Goal: Transaction & Acquisition: Book appointment/travel/reservation

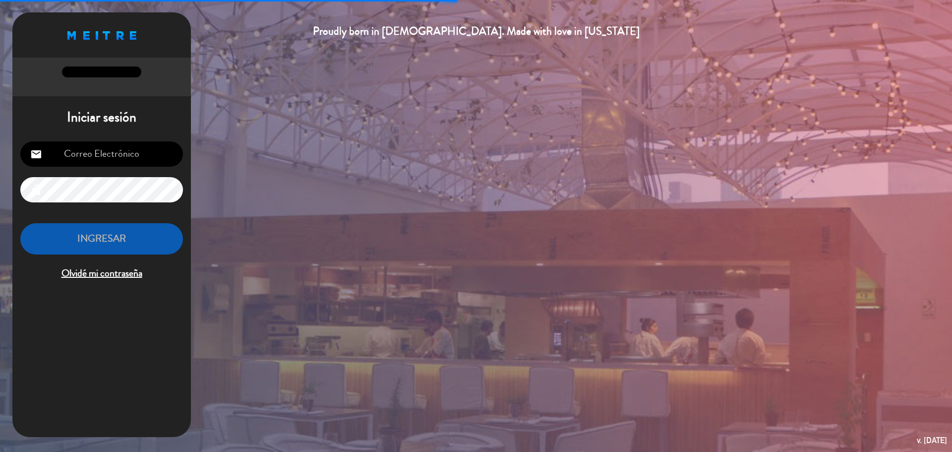
type input "[EMAIL_ADDRESS][PERSON_NAME][DOMAIN_NAME]"
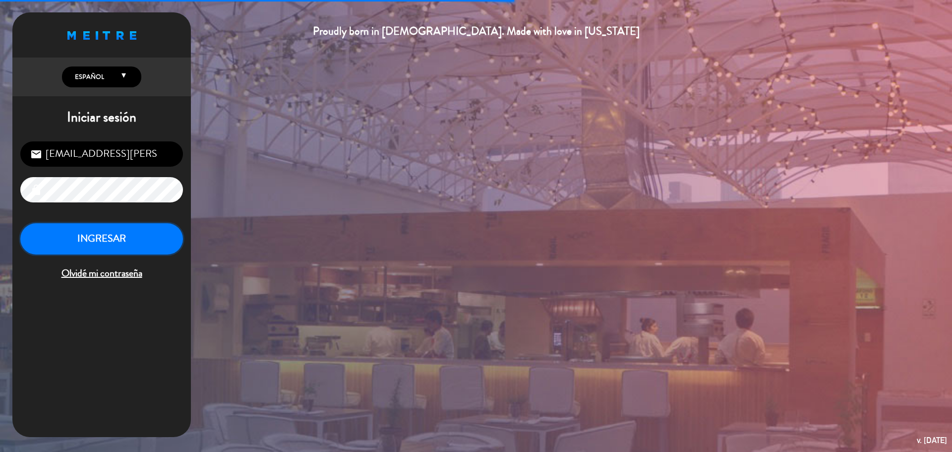
click at [107, 235] on button "INGRESAR" at bounding box center [101, 238] width 163 height 31
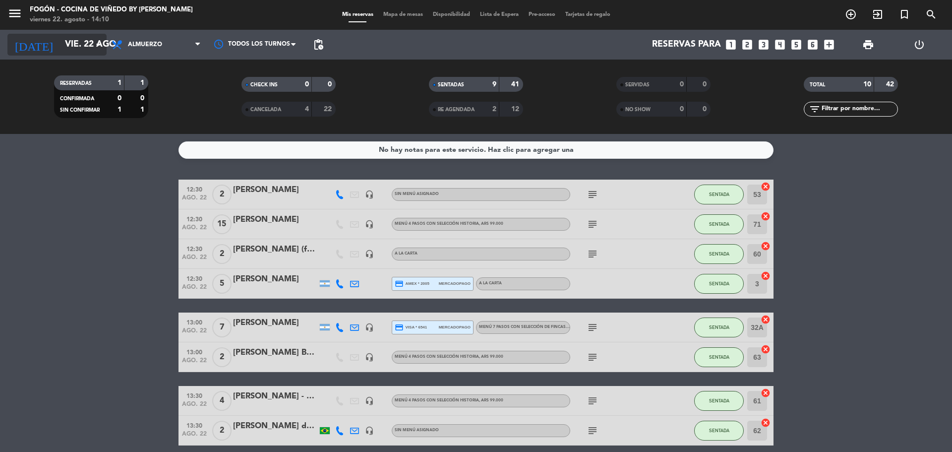
click at [77, 50] on input "vie. 22 ago." at bounding box center [117, 45] width 115 height 20
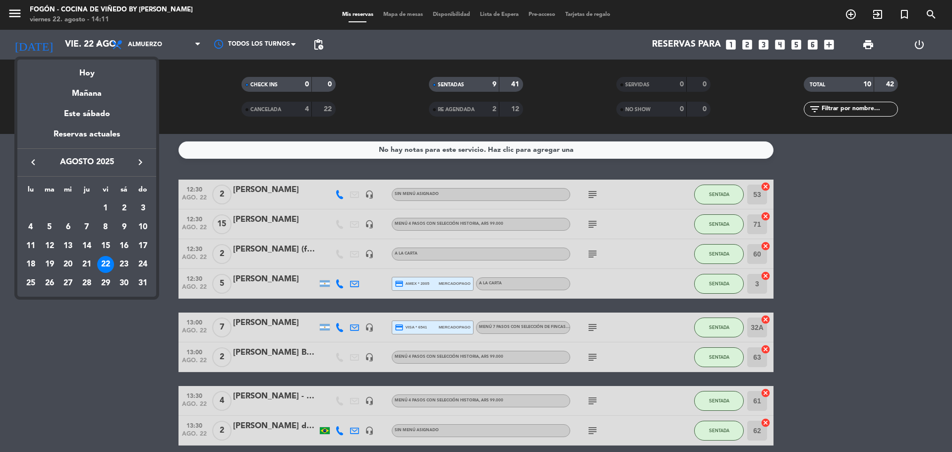
click at [137, 164] on icon "keyboard_arrow_right" at bounding box center [140, 162] width 12 height 12
click at [149, 225] on div "5" at bounding box center [142, 227] width 17 height 17
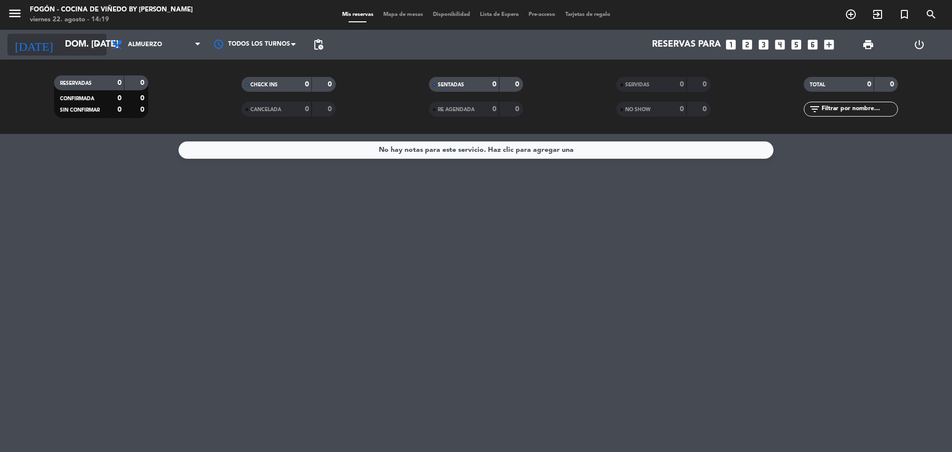
click at [60, 49] on input "dom. [DATE]" at bounding box center [117, 45] width 115 height 20
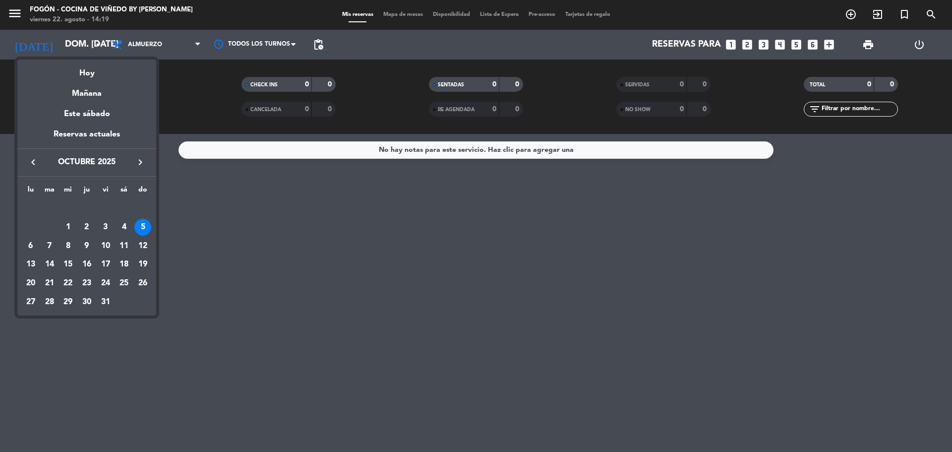
click at [67, 59] on mat-datepicker-content "semana que viene esta semana semana previa misma semana del año anterior Hoy Ma…" at bounding box center [86, 186] width 139 height 258
click at [73, 73] on div "Hoy" at bounding box center [86, 70] width 139 height 20
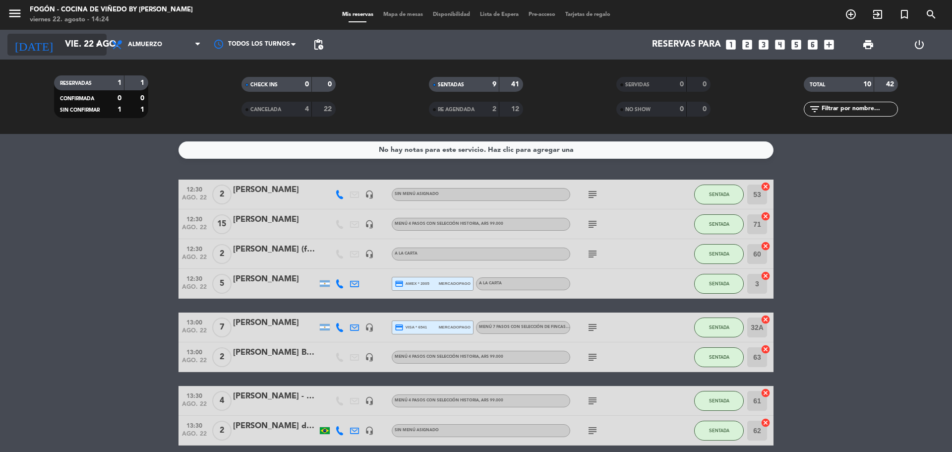
click at [60, 45] on input "vie. 22 ago." at bounding box center [117, 45] width 115 height 20
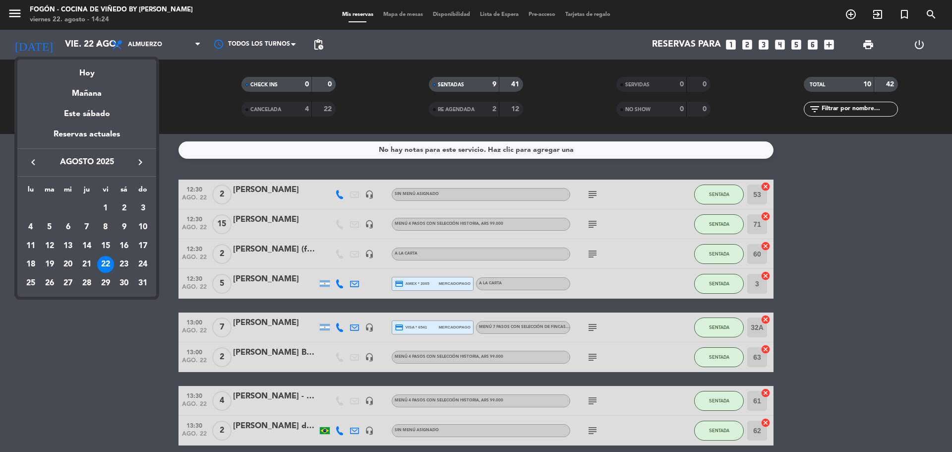
click at [136, 169] on div "keyboard_arrow_left agosto 2025 keyboard_arrow_right" at bounding box center [86, 162] width 139 height 28
click at [138, 162] on icon "keyboard_arrow_right" at bounding box center [140, 162] width 12 height 12
click at [127, 208] on div "1" at bounding box center [124, 208] width 17 height 17
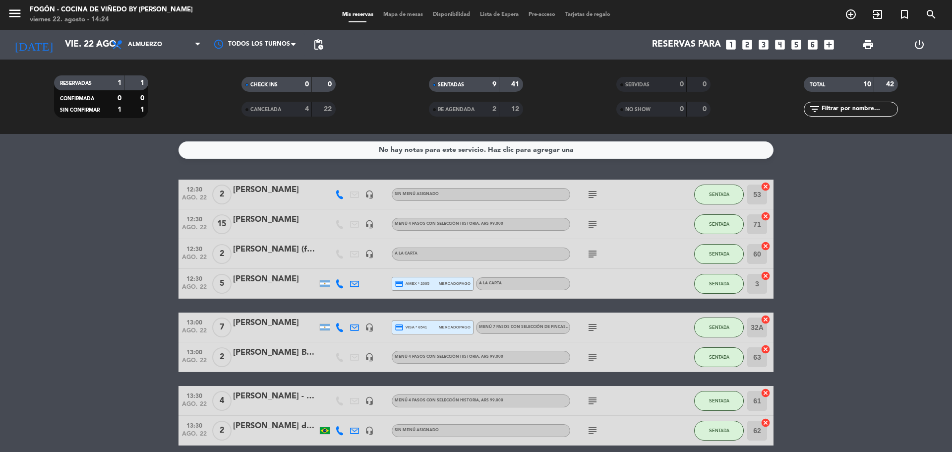
type input "sáb. [DATE]"
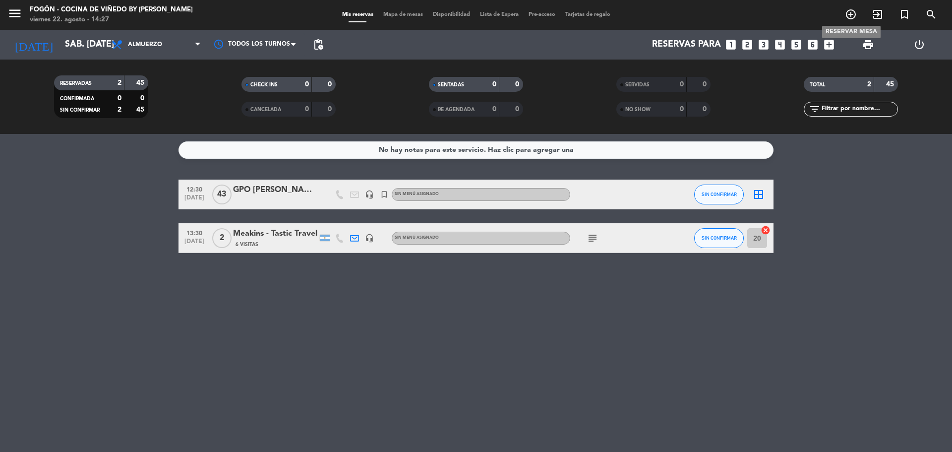
click at [847, 14] on icon "add_circle_outline" at bounding box center [851, 14] width 12 height 12
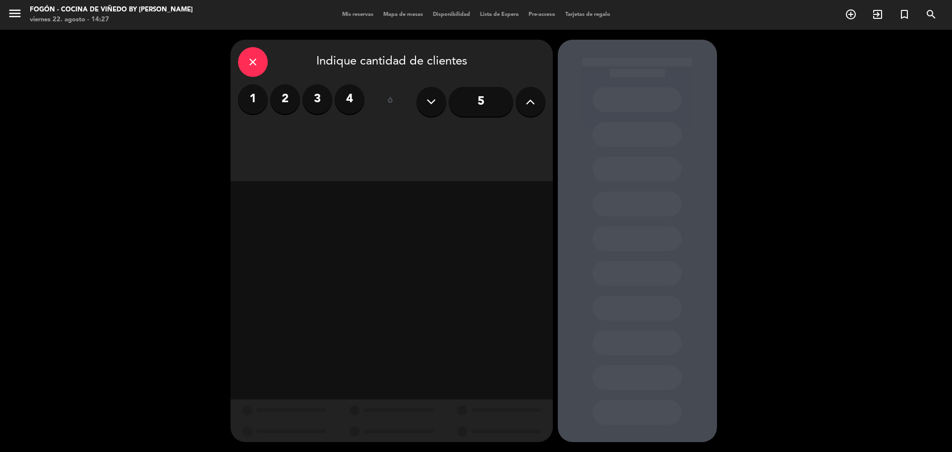
click at [520, 103] on button at bounding box center [531, 102] width 30 height 30
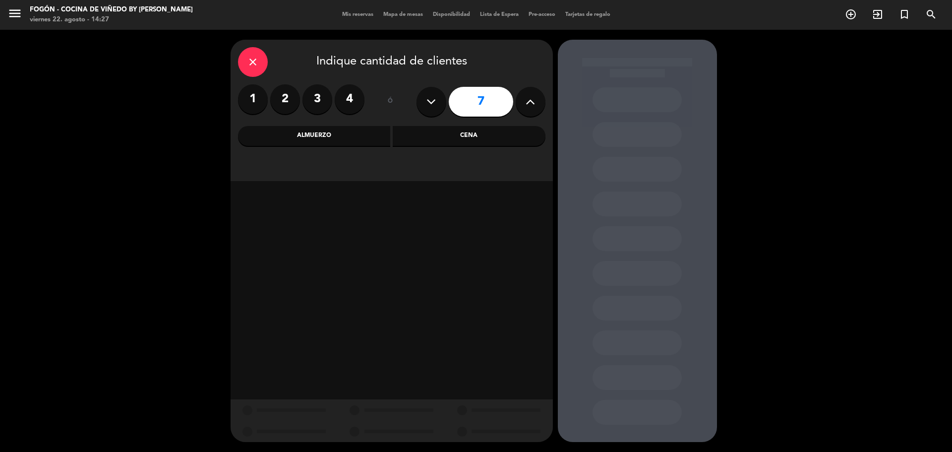
click at [520, 103] on button at bounding box center [531, 102] width 30 height 30
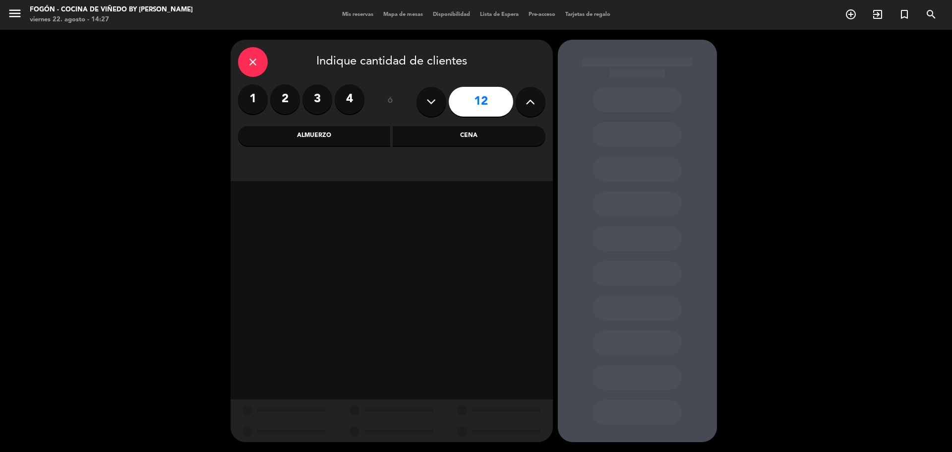
click at [520, 103] on button at bounding box center [531, 102] width 30 height 30
click at [429, 98] on icon at bounding box center [430, 101] width 9 height 15
type input "12"
click at [350, 127] on div "Almuerzo" at bounding box center [314, 136] width 153 height 20
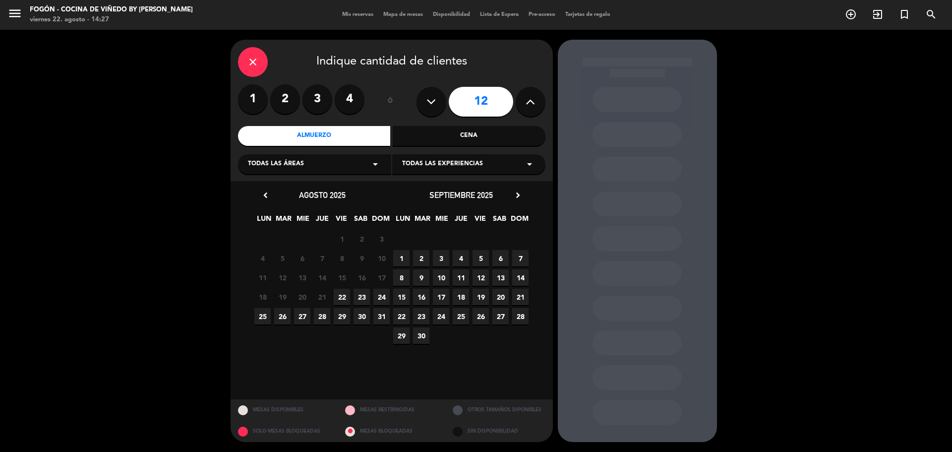
click at [518, 202] on div "septiembre 2025 chevron_right" at bounding box center [461, 194] width 139 height 13
click at [518, 197] on icon "chevron_right" at bounding box center [518, 195] width 10 height 10
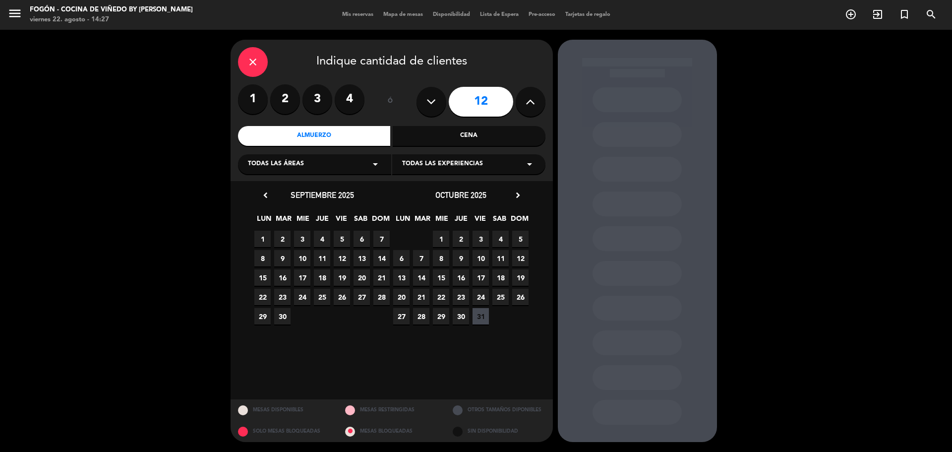
click at [521, 239] on span "5" at bounding box center [520, 239] width 16 height 16
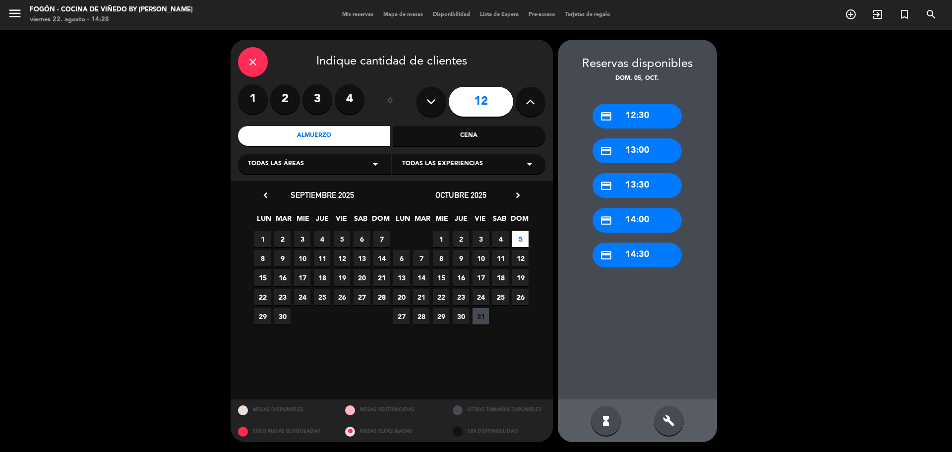
click at [650, 191] on div "credit_card 13:30" at bounding box center [637, 185] width 89 height 25
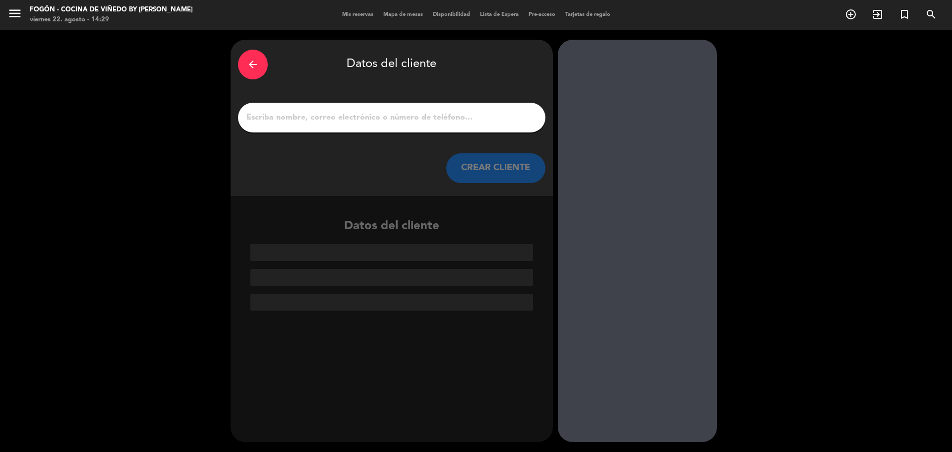
click at [307, 118] on input "1" at bounding box center [391, 118] width 293 height 14
paste input "[PERSON_NAME]"
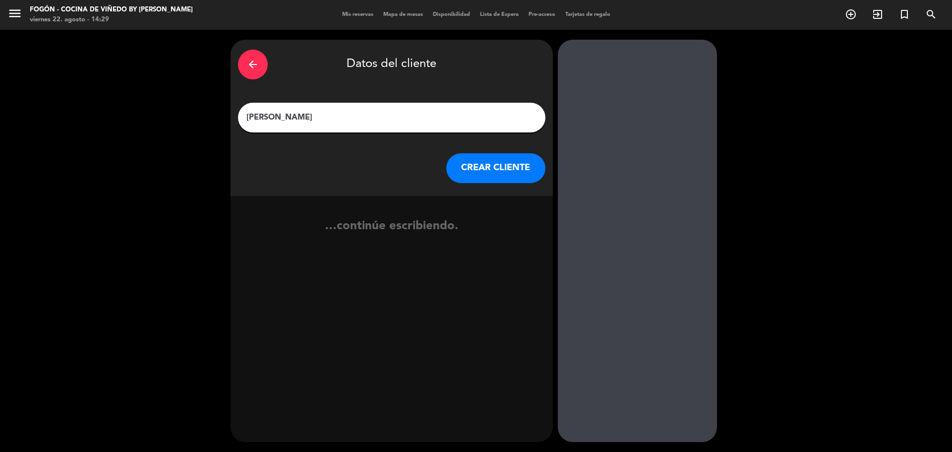
type input "[PERSON_NAME]"
click at [490, 161] on button "CREAR CLIENTE" at bounding box center [495, 168] width 99 height 30
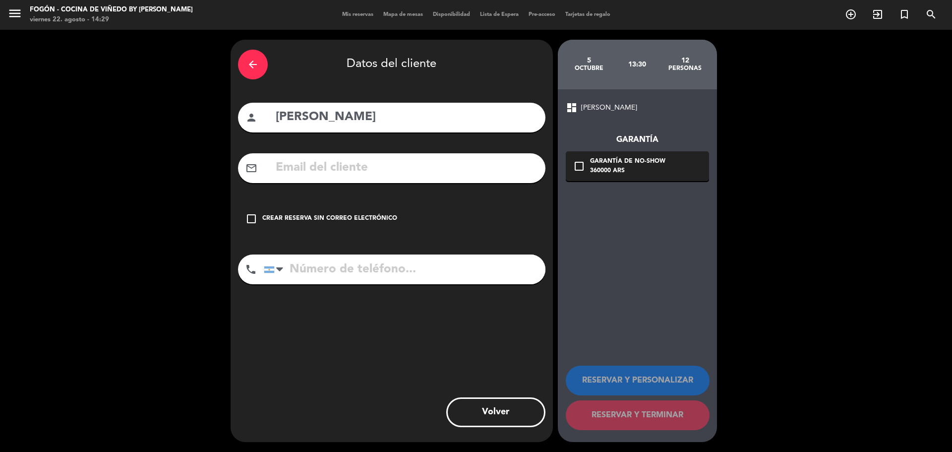
click at [307, 168] on input "text" at bounding box center [406, 168] width 263 height 20
paste input "[PERSON_NAME][EMAIL_ADDRESS][DOMAIN_NAME]"
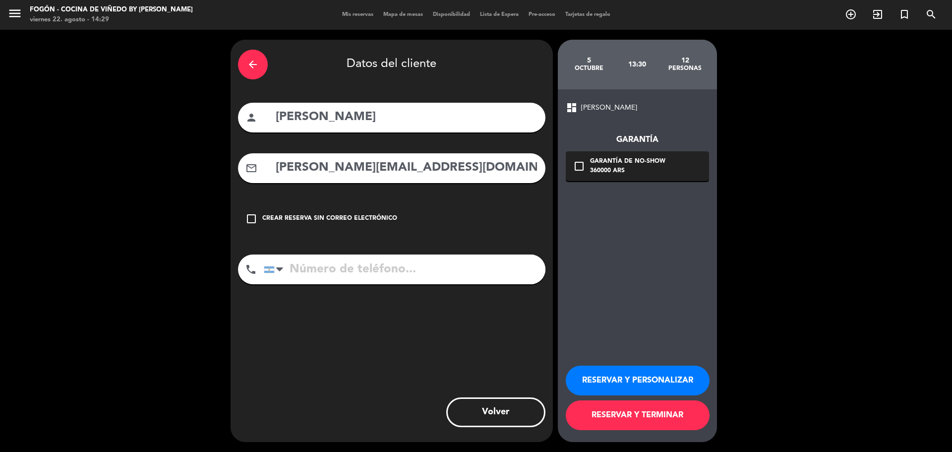
type input "[PERSON_NAME][EMAIL_ADDRESS][DOMAIN_NAME]"
click at [329, 276] on input "tel" at bounding box center [405, 269] width 282 height 30
paste input "[PHONE_NUMBER]"
type input "[PHONE_NUMBER]"
click at [574, 166] on icon "check_box_outline_blank" at bounding box center [579, 166] width 12 height 12
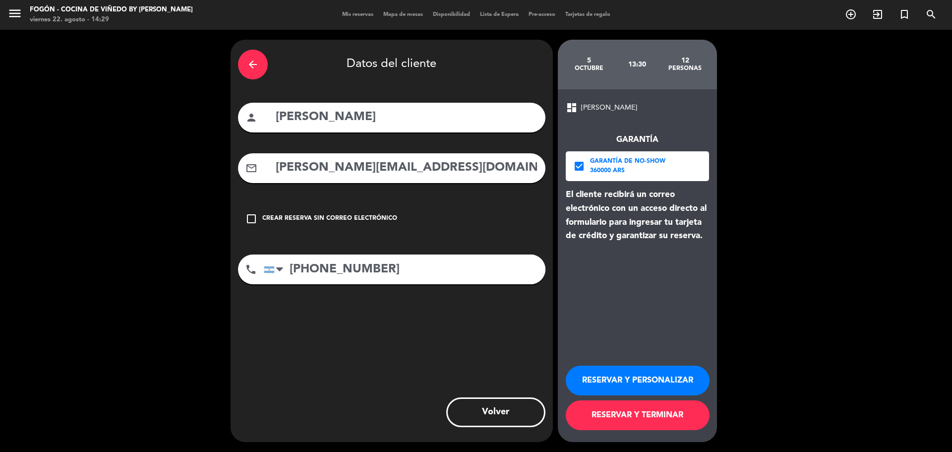
click at [640, 377] on button "RESERVAR Y PERSONALIZAR" at bounding box center [638, 380] width 144 height 30
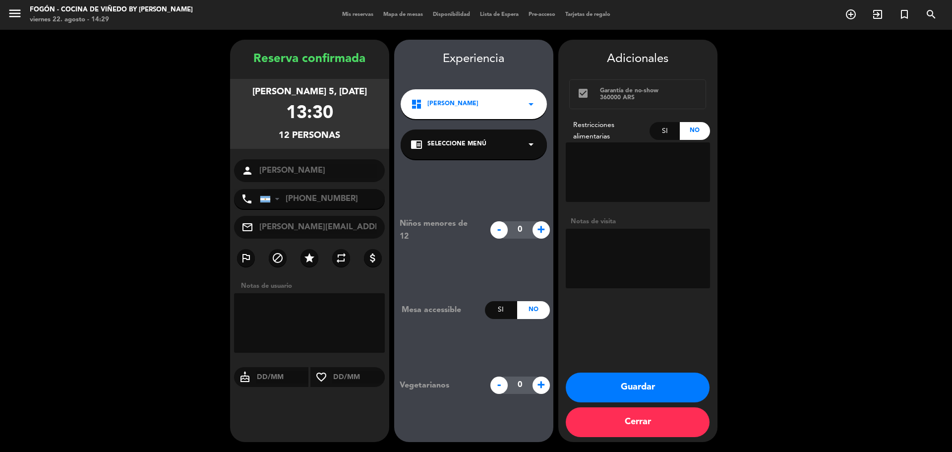
click at [654, 254] on textarea at bounding box center [638, 259] width 144 height 60
type textarea "[PERSON_NAME] wsp 22/8 1 celiaco"
click at [510, 145] on div "chrome_reader_mode Seleccione Menú arrow_drop_down" at bounding box center [474, 144] width 146 height 30
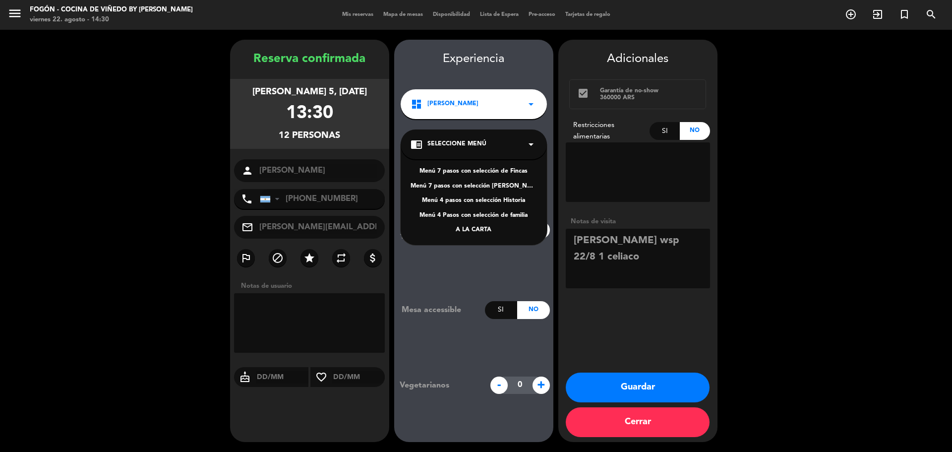
click at [506, 200] on div "Menú 4 pasos con selección Historia" at bounding box center [474, 201] width 126 height 10
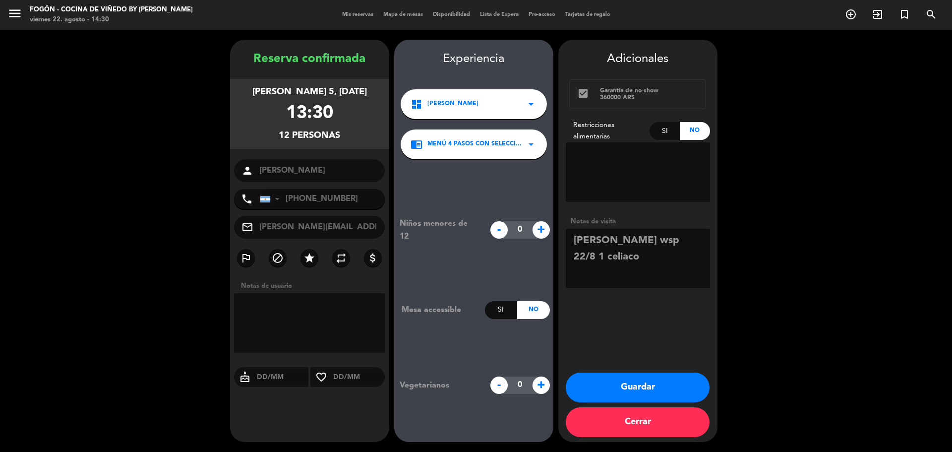
click at [661, 382] on button "Guardar" at bounding box center [638, 387] width 144 height 30
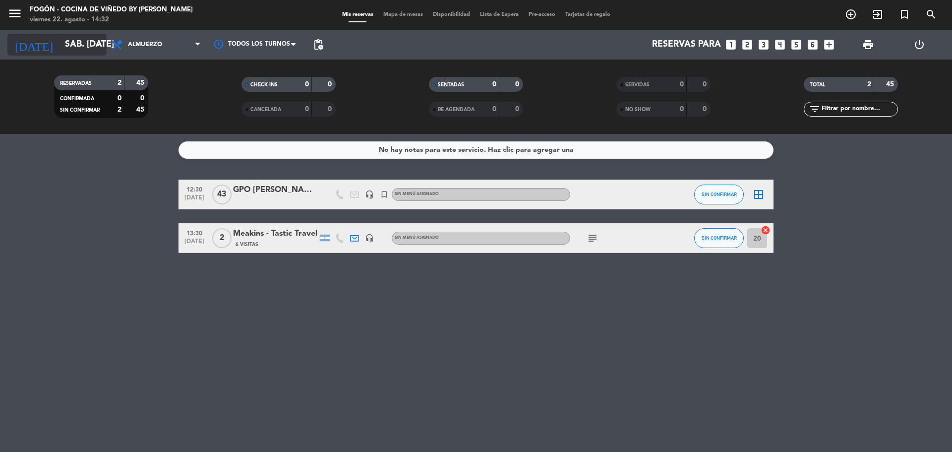
click at [80, 52] on input "sáb. [DATE]" at bounding box center [117, 45] width 115 height 20
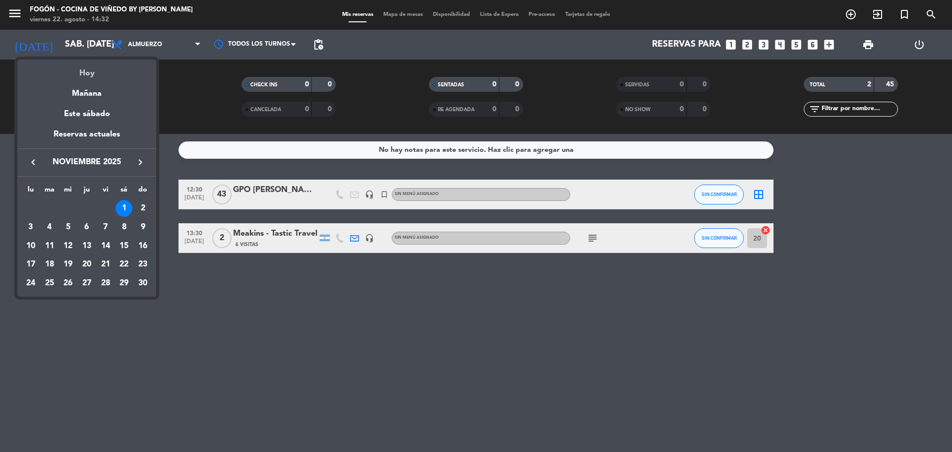
click at [96, 80] on div "Hoy" at bounding box center [86, 70] width 139 height 20
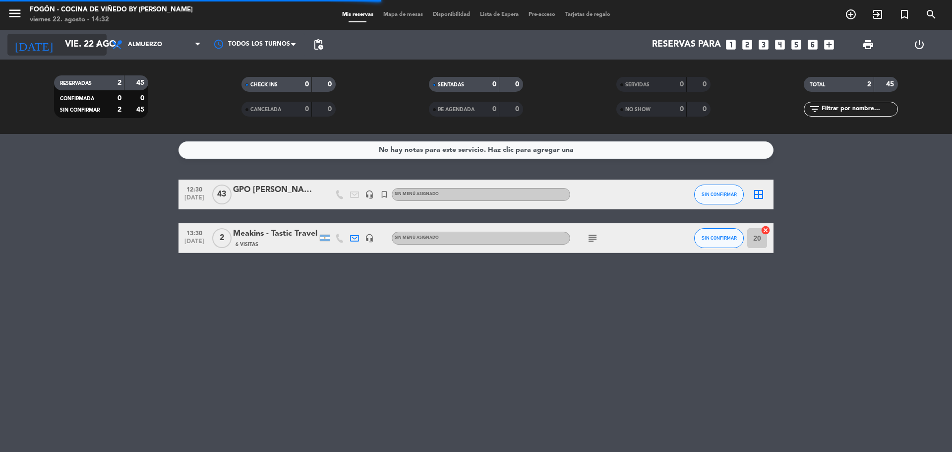
click at [73, 43] on input "vie. 22 ago." at bounding box center [117, 45] width 115 height 20
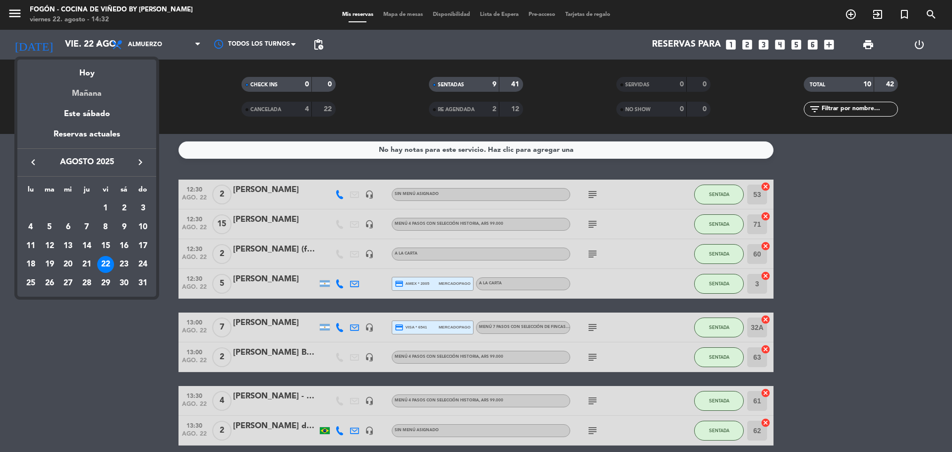
click at [101, 98] on div "Mañana" at bounding box center [86, 90] width 139 height 20
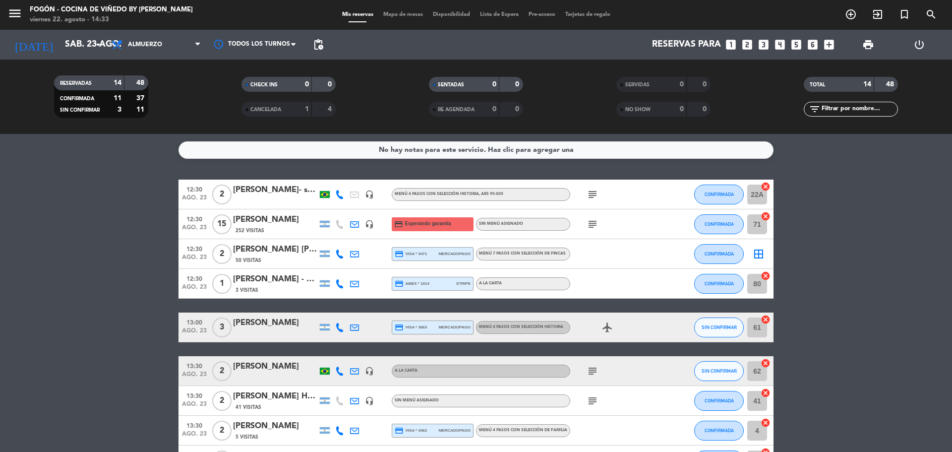
click at [257, 282] on div "[PERSON_NAME] - Los Chozos" at bounding box center [275, 279] width 84 height 13
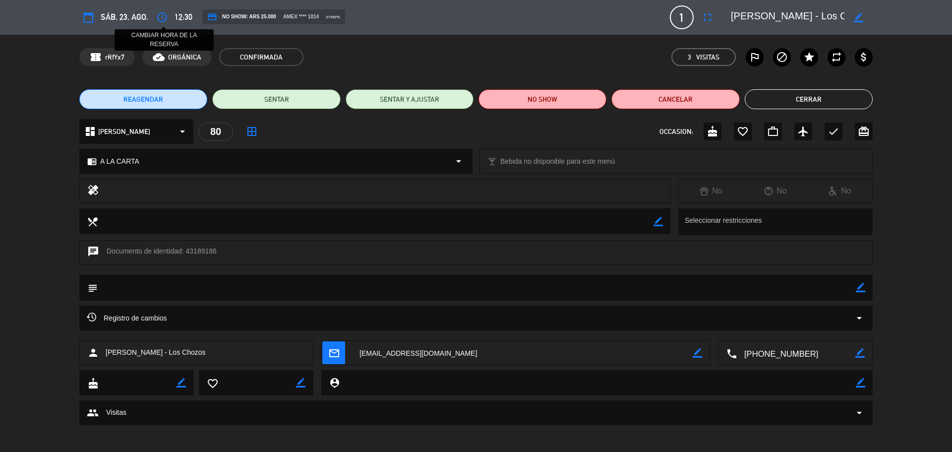
click at [164, 16] on icon "access_time" at bounding box center [162, 17] width 12 height 12
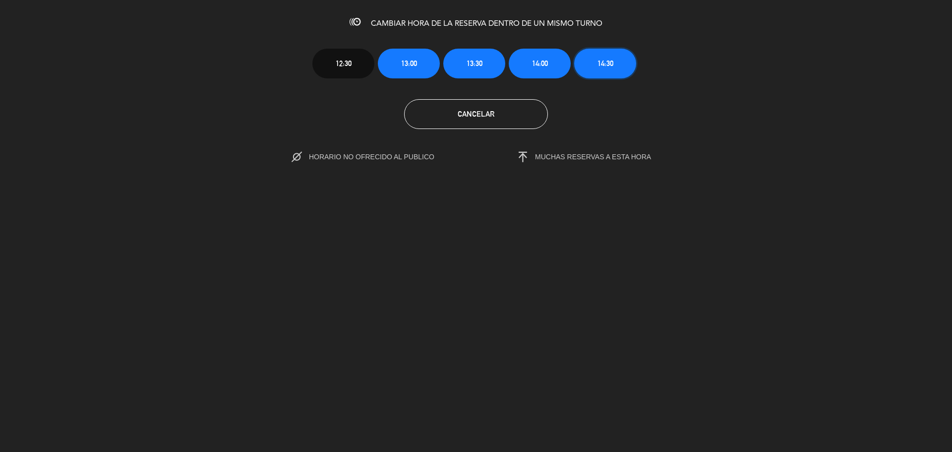
click at [609, 60] on span "14:30" at bounding box center [606, 63] width 16 height 11
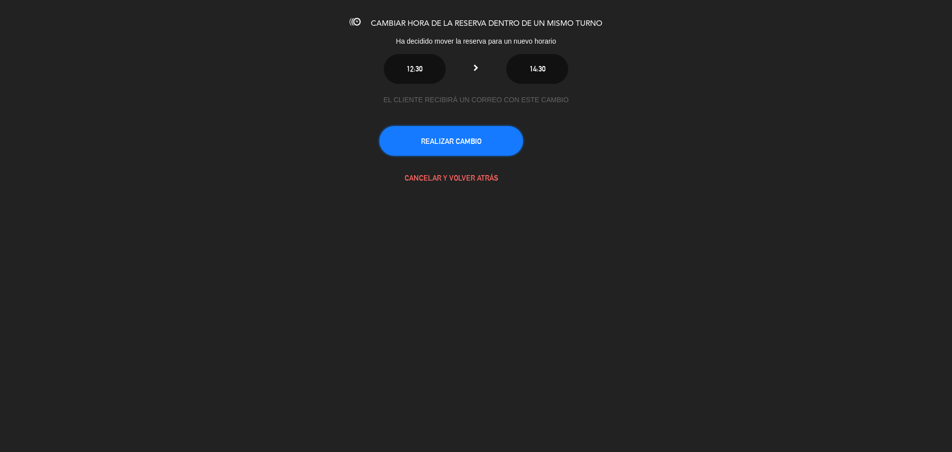
click at [480, 128] on button "REALIZAR CAMBIO" at bounding box center [451, 141] width 144 height 30
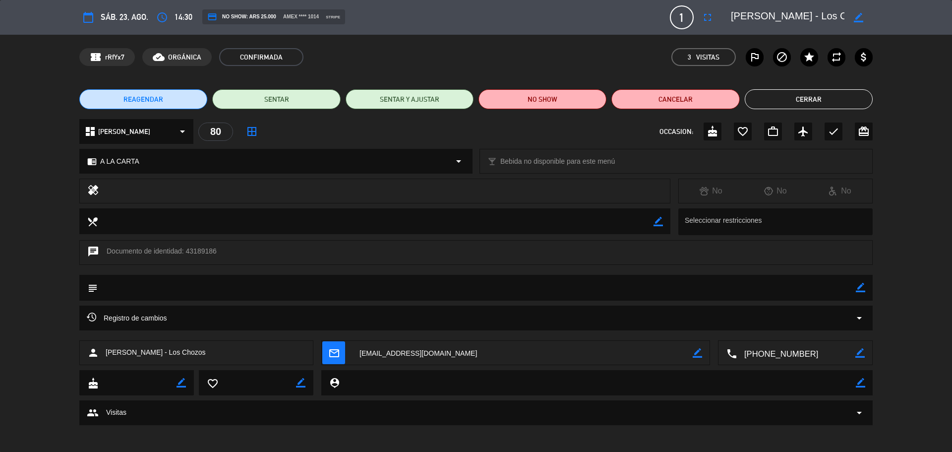
click at [783, 101] on button "Cerrar" at bounding box center [809, 99] width 128 height 20
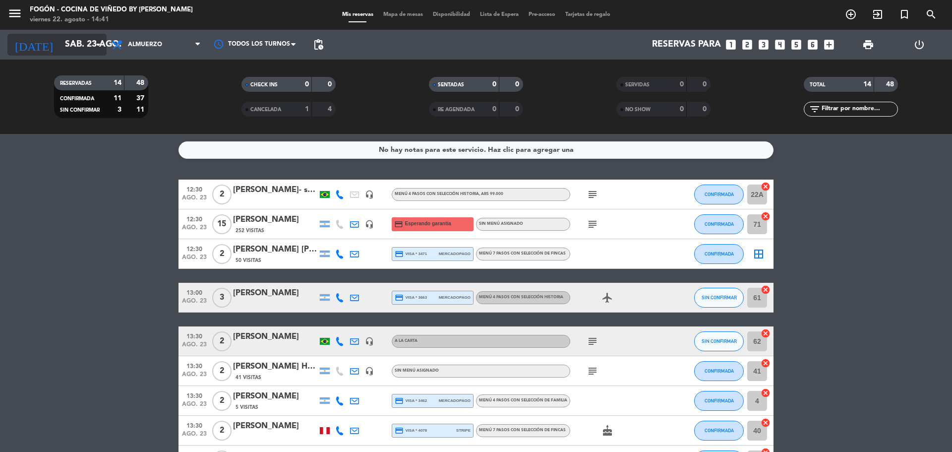
click at [92, 47] on icon "arrow_drop_down" at bounding box center [98, 45] width 12 height 12
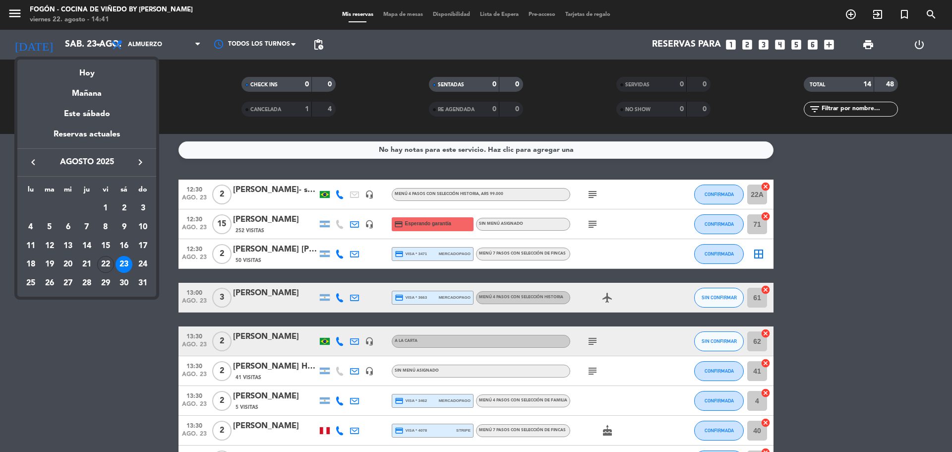
click at [138, 165] on icon "keyboard_arrow_right" at bounding box center [140, 162] width 12 height 12
click at [66, 246] on div "8" at bounding box center [68, 246] width 17 height 17
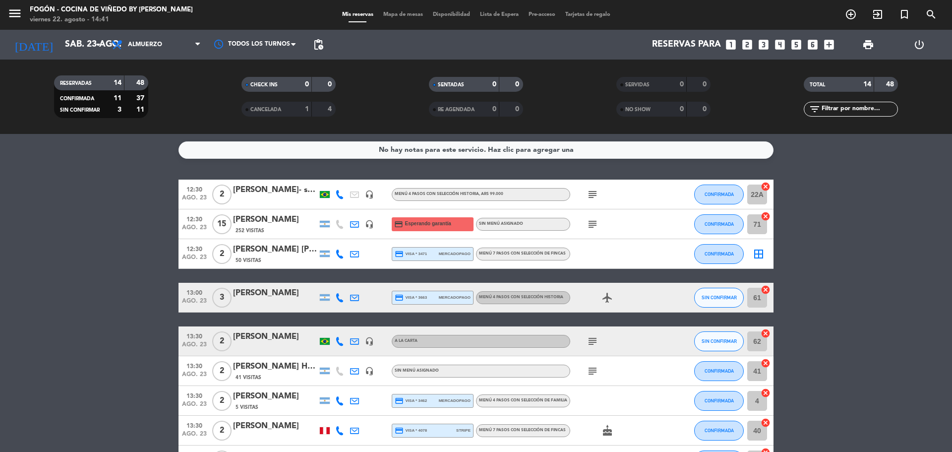
type input "mié. [DATE]"
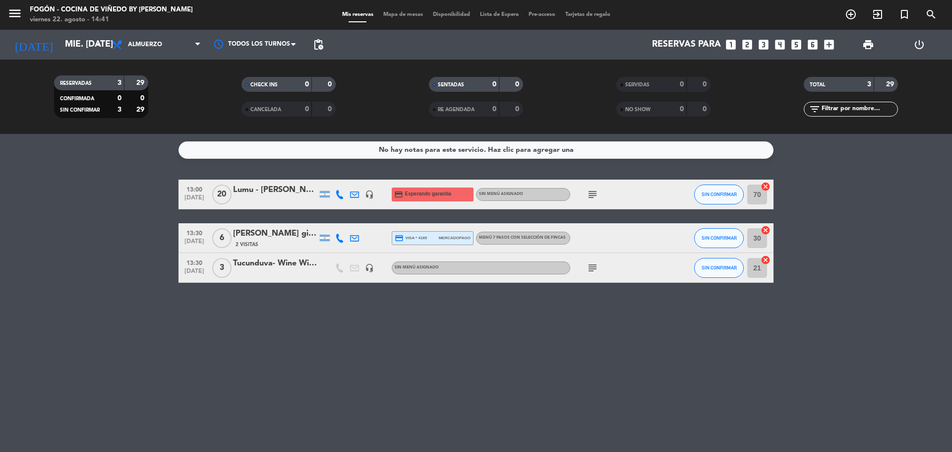
click at [594, 188] on icon "subject" at bounding box center [593, 194] width 12 height 12
click at [290, 193] on div "Lumu - [PERSON_NAME]" at bounding box center [275, 189] width 84 height 13
